Goal: Book appointment/travel/reservation

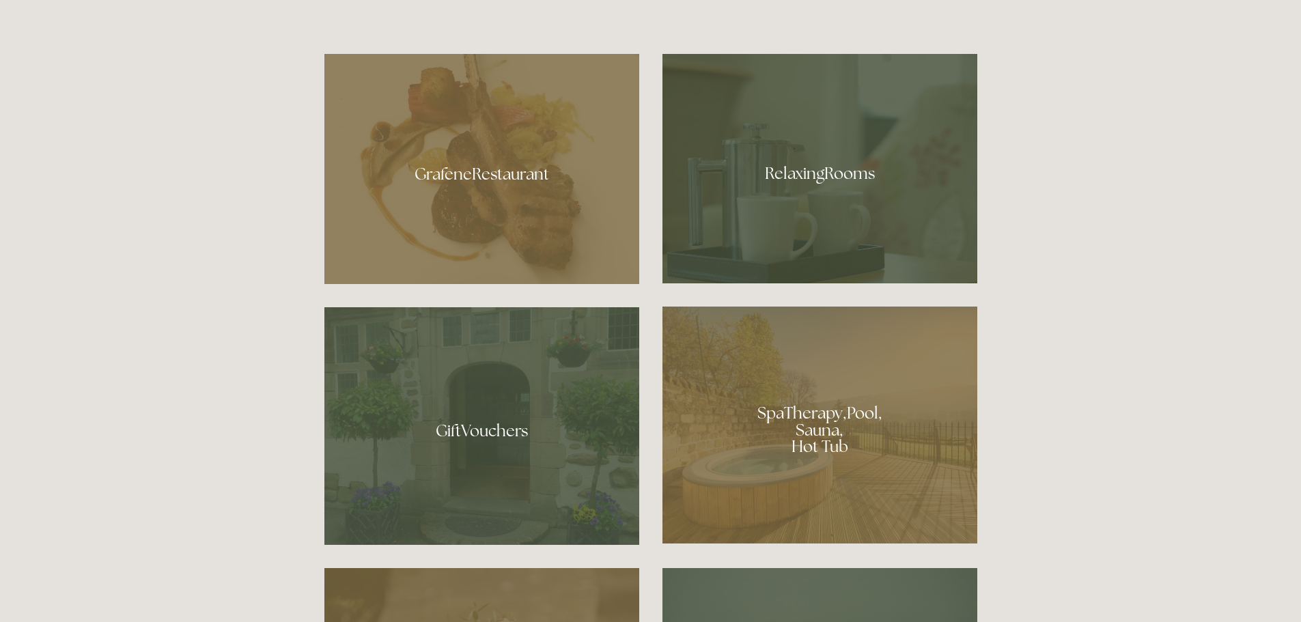
scroll to position [1092, 0]
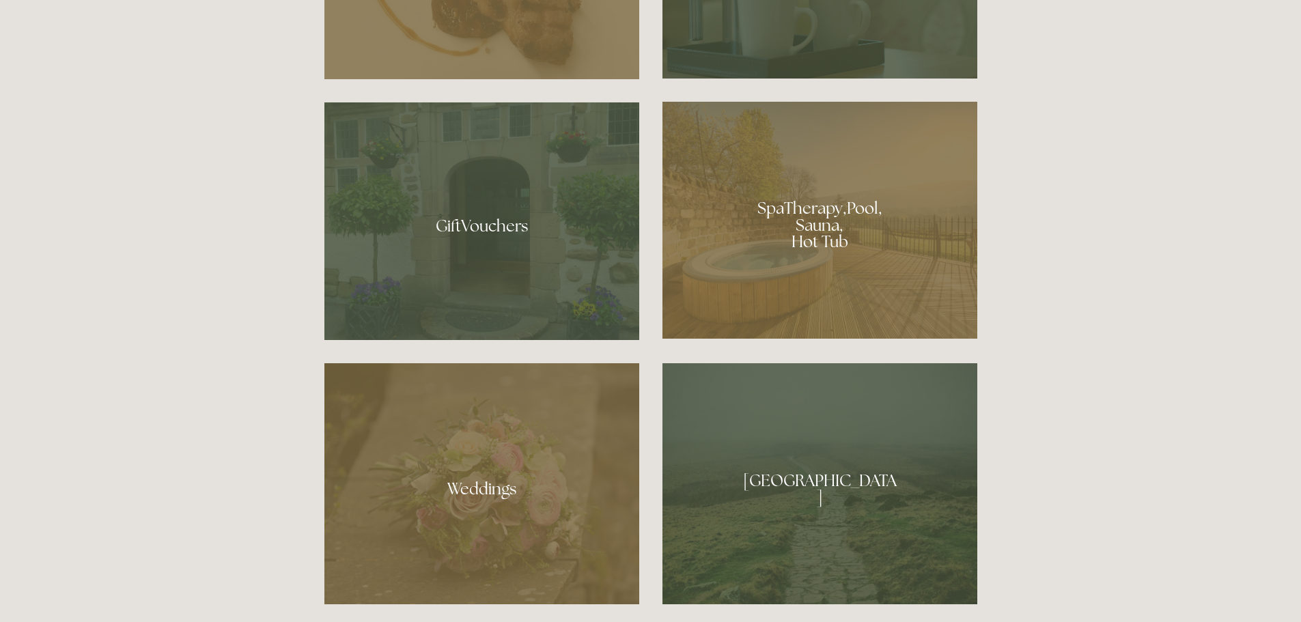
click at [808, 237] on div at bounding box center [819, 220] width 315 height 237
click at [821, 505] on div at bounding box center [819, 483] width 315 height 241
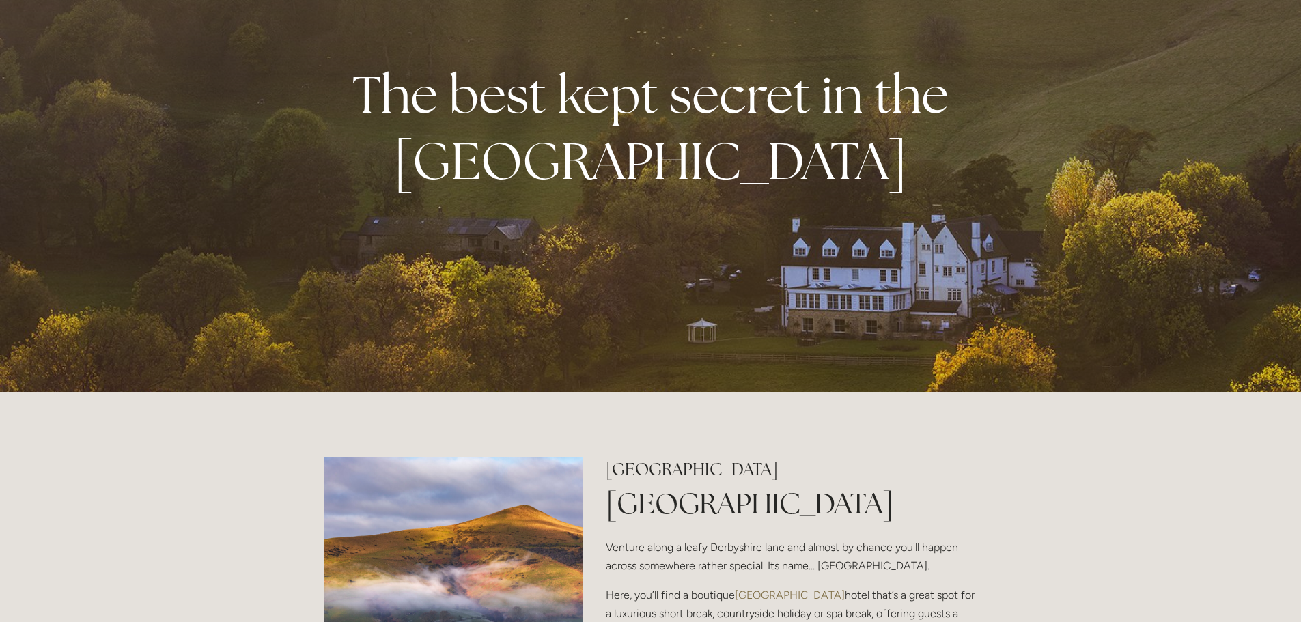
scroll to position [0, 0]
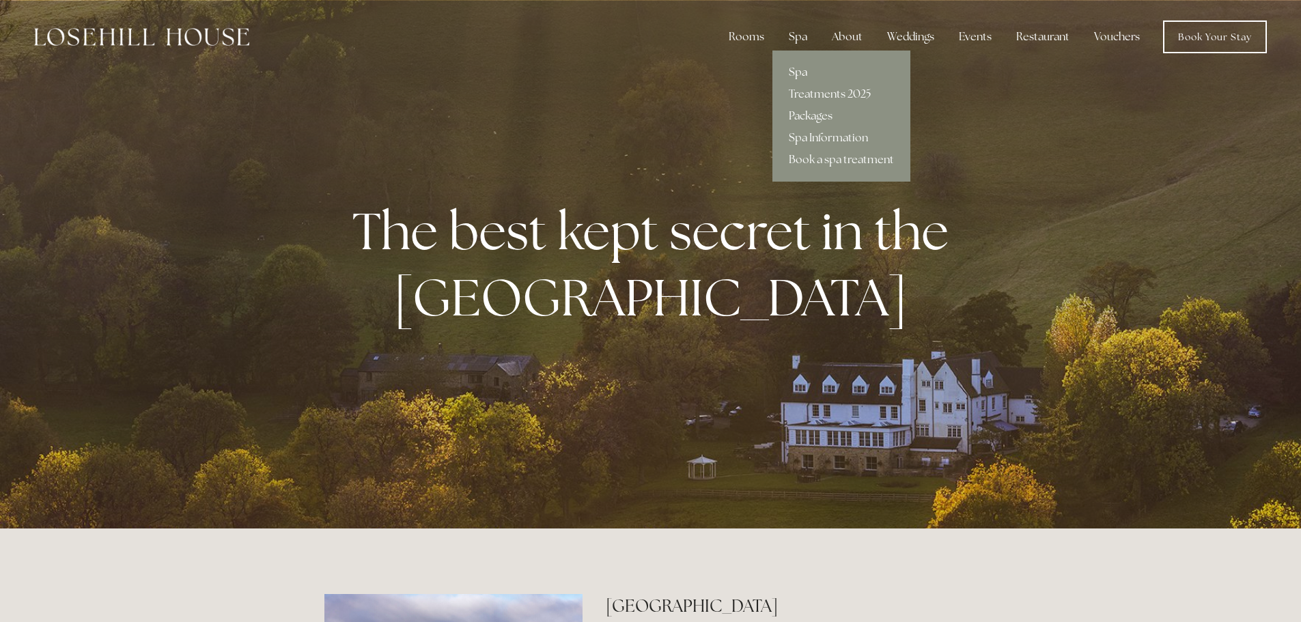
click at [807, 74] on link "Spa" at bounding box center [841, 72] width 138 height 22
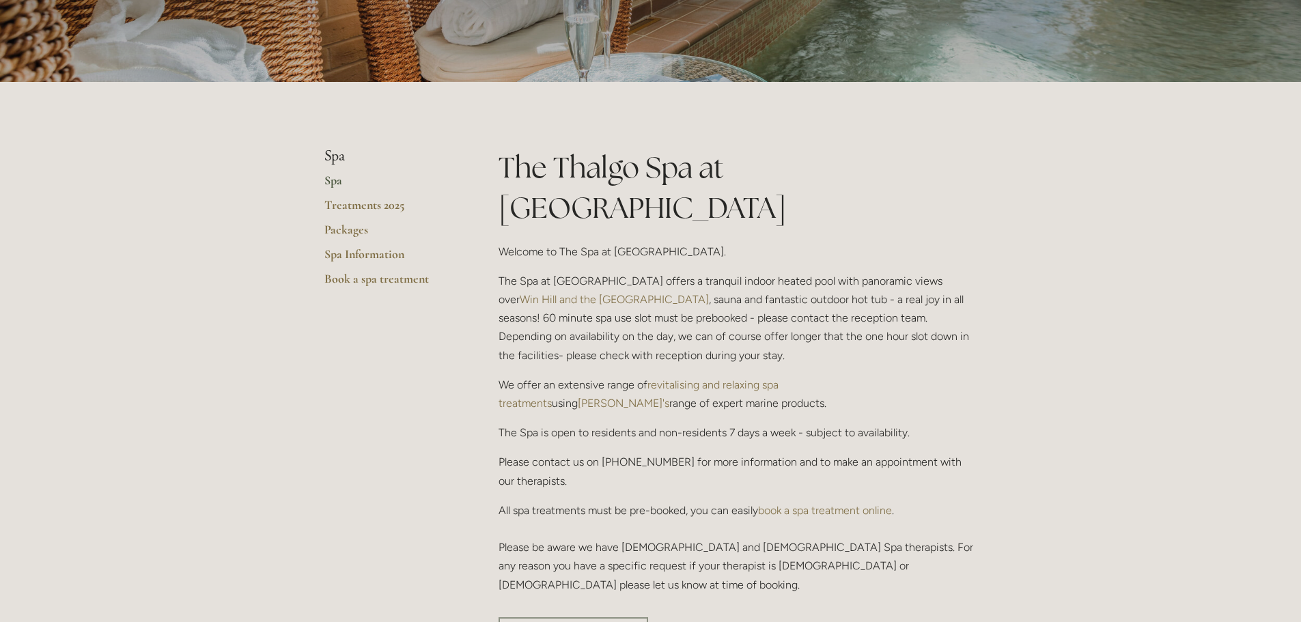
scroll to position [68, 0]
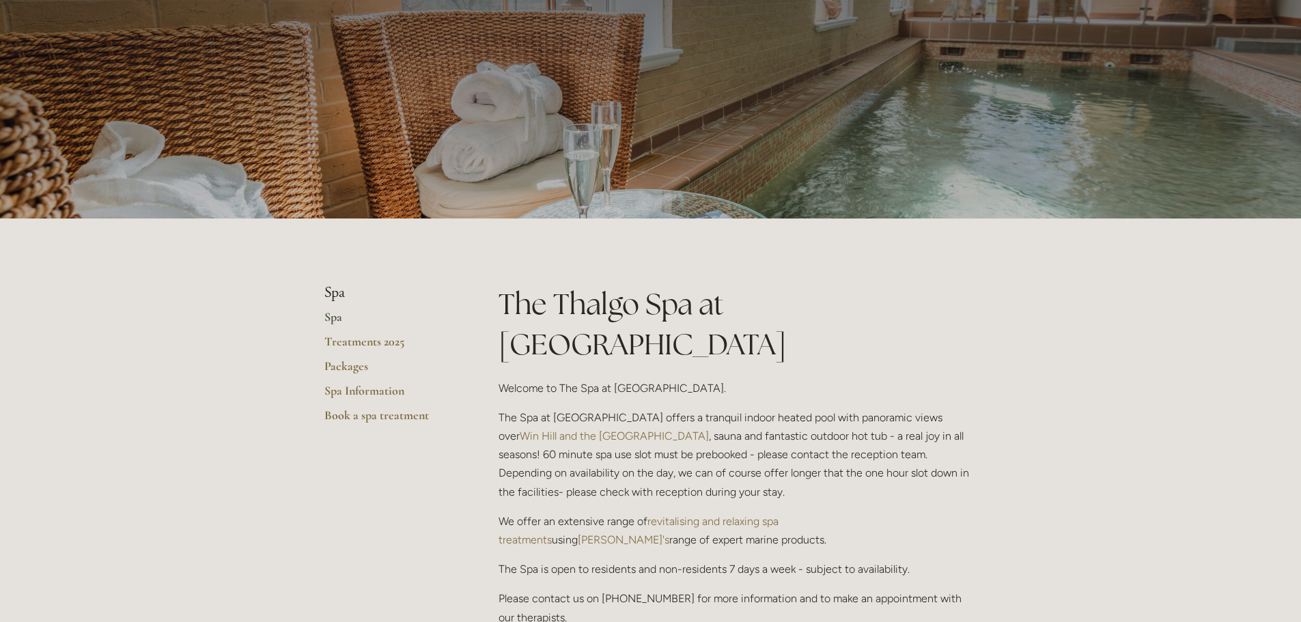
drag, startPoint x: 530, startPoint y: 334, endPoint x: 686, endPoint y: 335, distance: 156.4
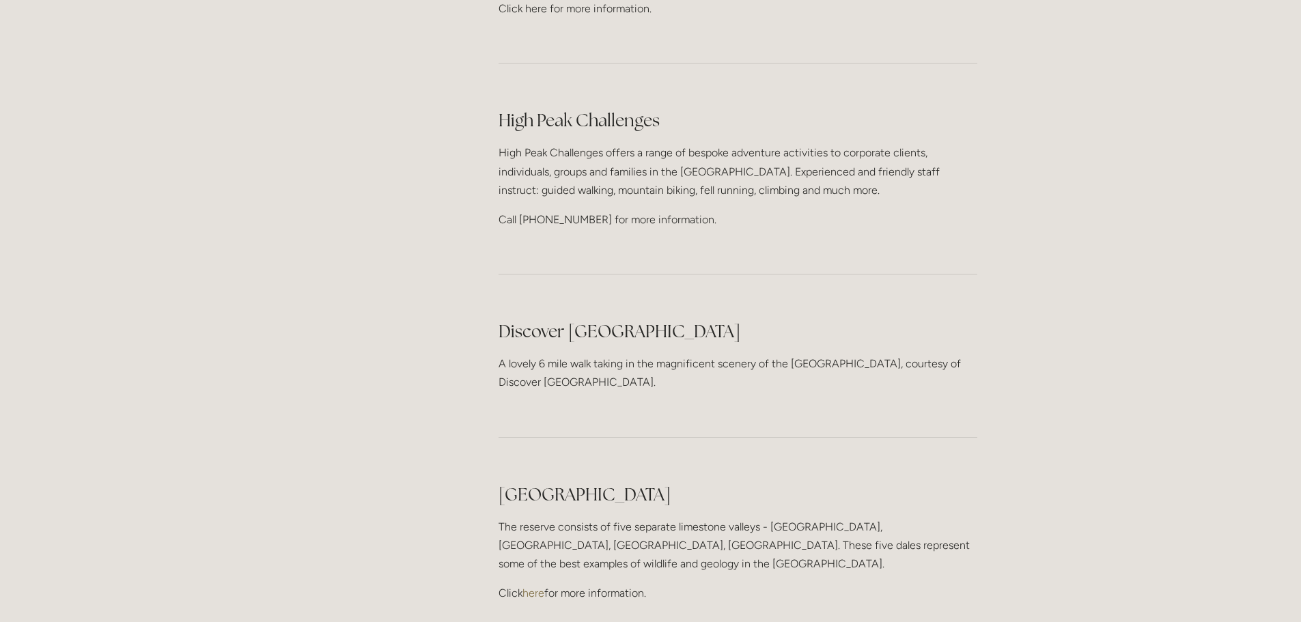
scroll to position [2526, 0]
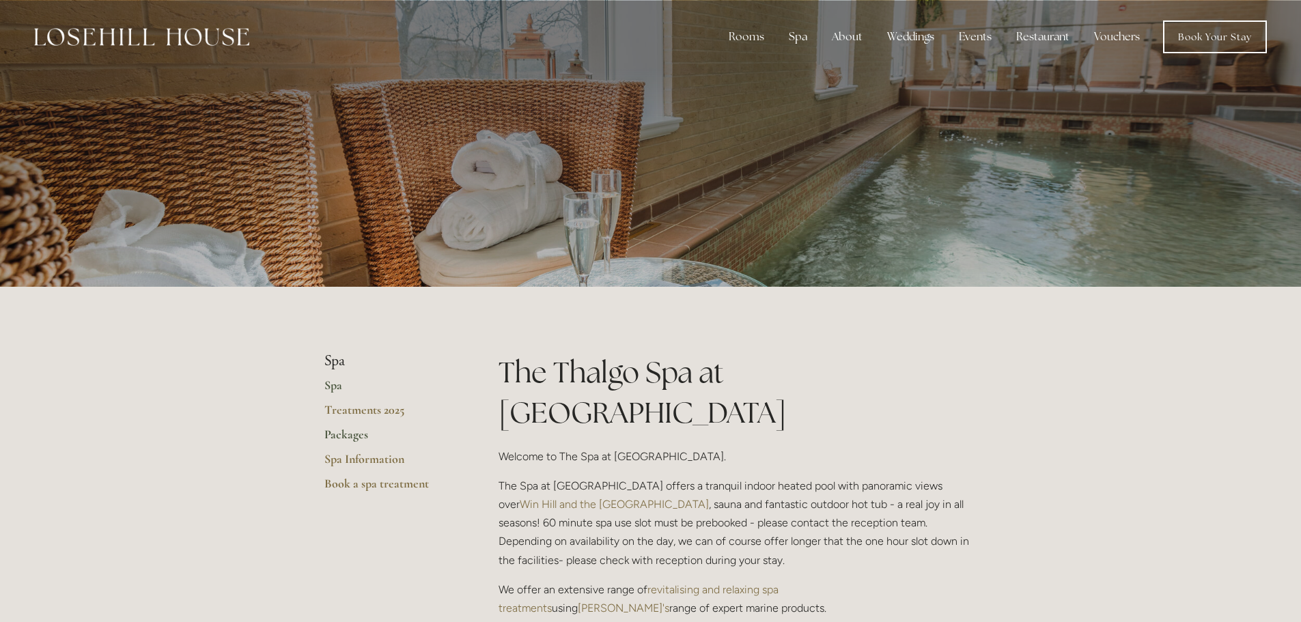
click at [340, 437] on link "Packages" at bounding box center [389, 439] width 130 height 25
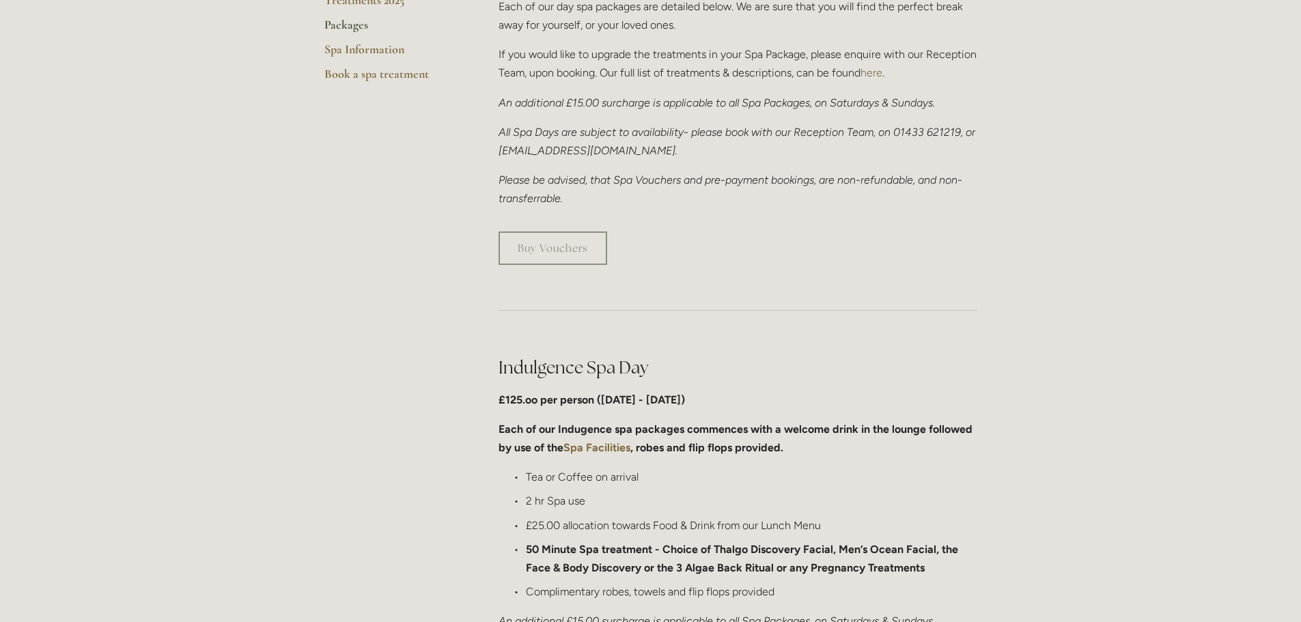
scroll to position [615, 0]
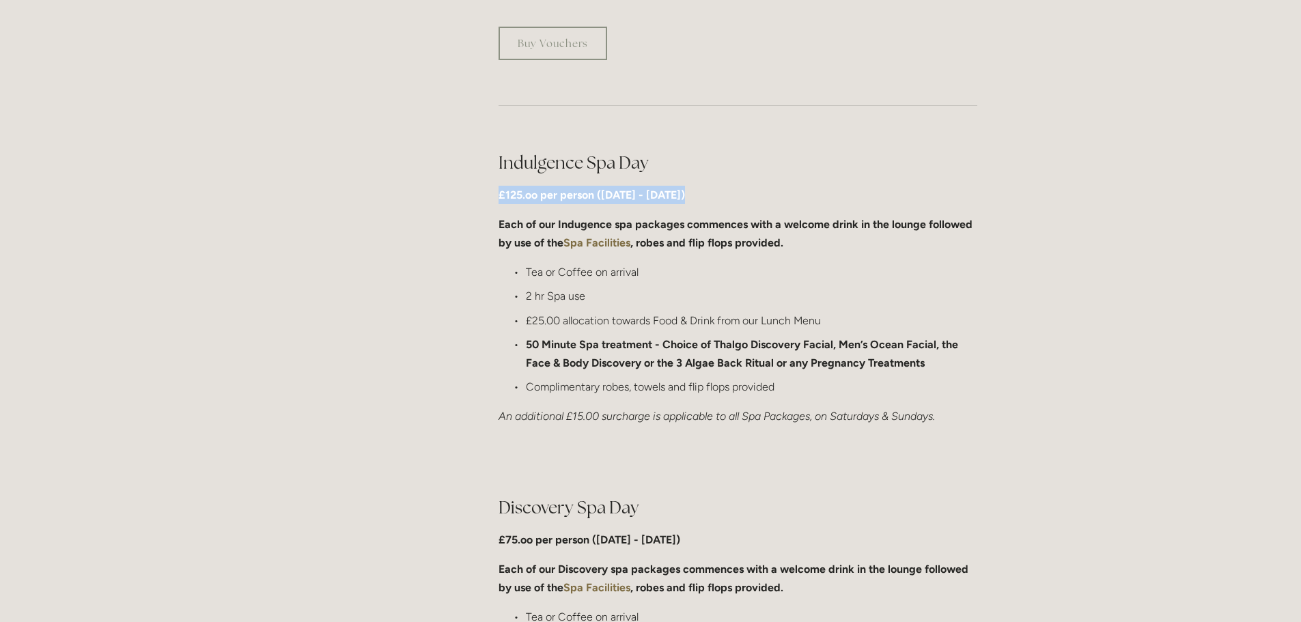
drag, startPoint x: 492, startPoint y: 195, endPoint x: 737, endPoint y: 183, distance: 246.1
click at [737, 183] on div "Indulgence Spa Day £125.oo per person ([DATE] - [DATE]) Each of our Indugence s…" at bounding box center [738, 288] width 502 height 298
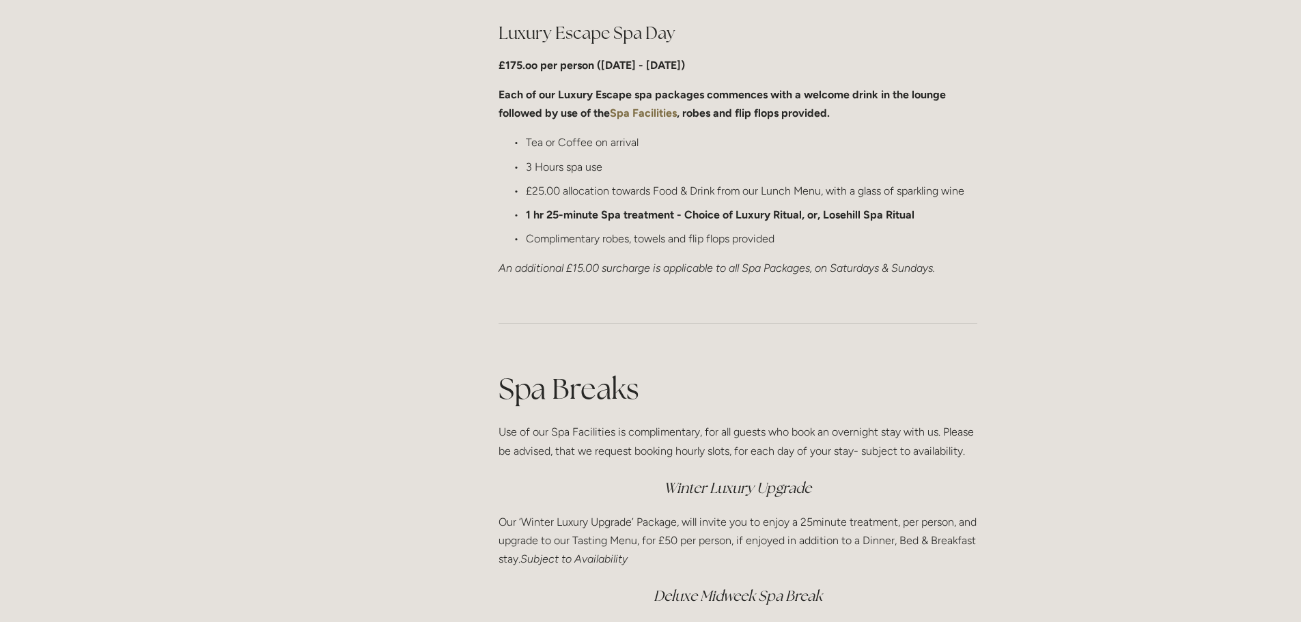
scroll to position [1639, 0]
